Goal: Task Accomplishment & Management: Complete application form

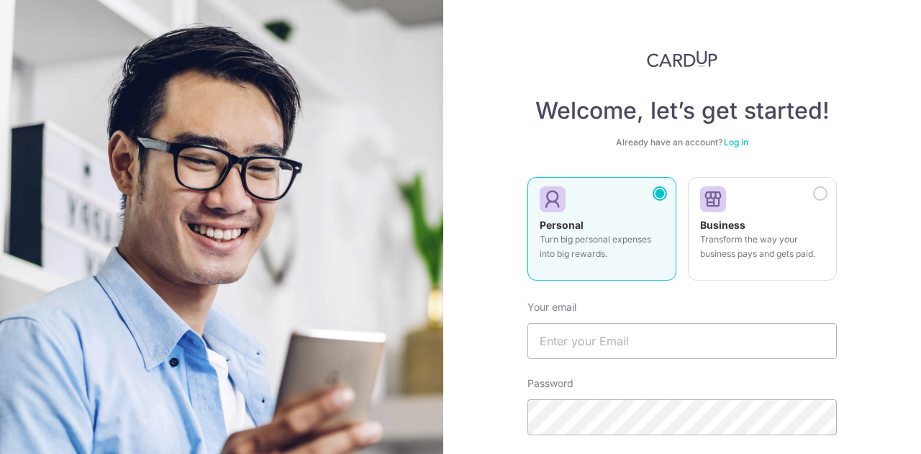
click at [570, 233] on p "Turn big personal expenses into big rewards." at bounding box center [602, 247] width 125 height 29
click at [609, 228] on div "Personal Turn big personal expenses into big rewards." at bounding box center [602, 243] width 125 height 50
click at [730, 144] on link "Log in" at bounding box center [736, 142] width 24 height 11
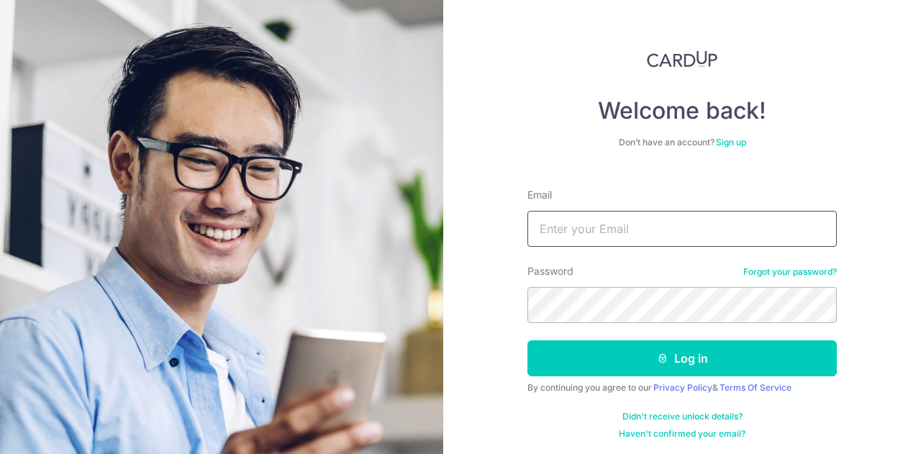
click at [587, 237] on input "Email" at bounding box center [683, 229] width 310 height 36
type input "zy2424@yahoo.com"
